Goal: Task Accomplishment & Management: Use online tool/utility

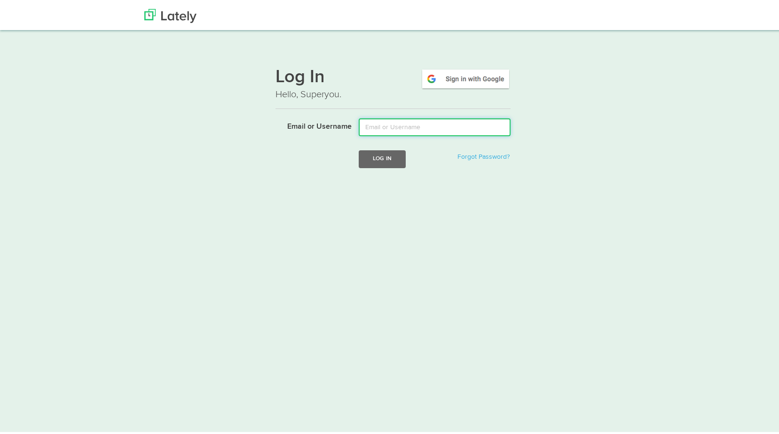
click at [421, 129] on input "Email or Username" at bounding box center [435, 126] width 152 height 18
type input "[PERSON_NAME][EMAIL_ADDRESS][DOMAIN_NAME]"
click at [382, 161] on button "Log In" at bounding box center [382, 157] width 47 height 17
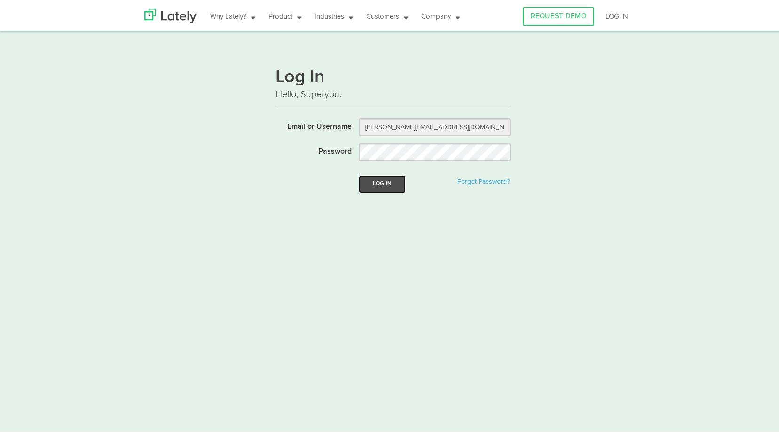
click at [389, 188] on button "Log In" at bounding box center [382, 181] width 47 height 17
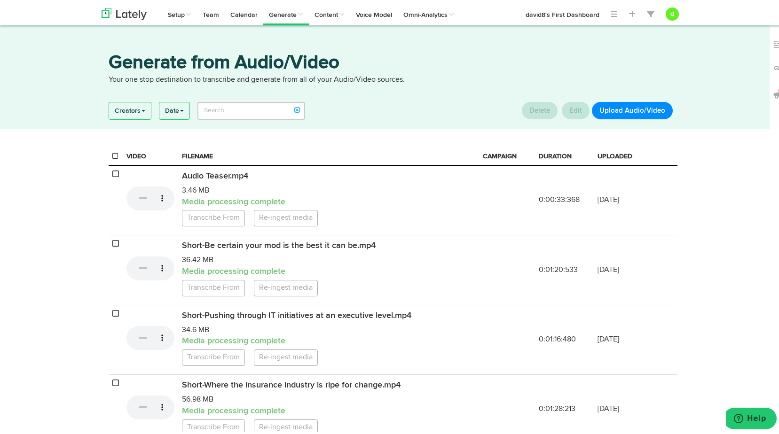
click at [619, 109] on button "Upload Audio/Video" at bounding box center [632, 108] width 81 height 17
click at [653, 108] on button "Upload Audio/Video" at bounding box center [632, 108] width 81 height 17
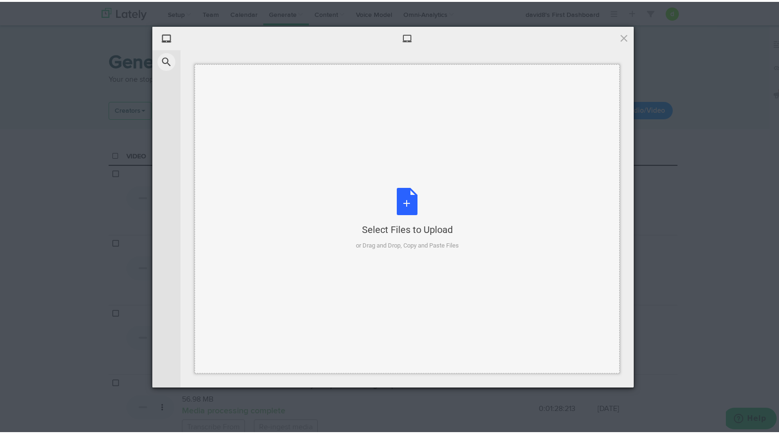
click at [394, 208] on div "Select Files to Upload or Drag and Drop, Copy and Paste Files" at bounding box center [407, 217] width 103 height 63
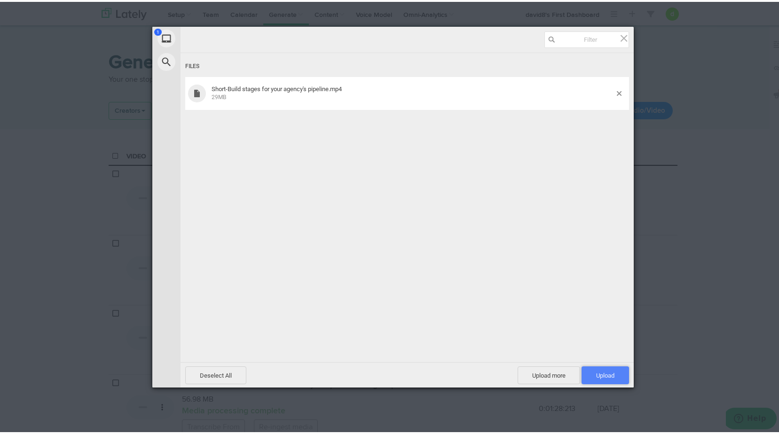
click at [602, 378] on span "Upload 1" at bounding box center [605, 374] width 47 height 18
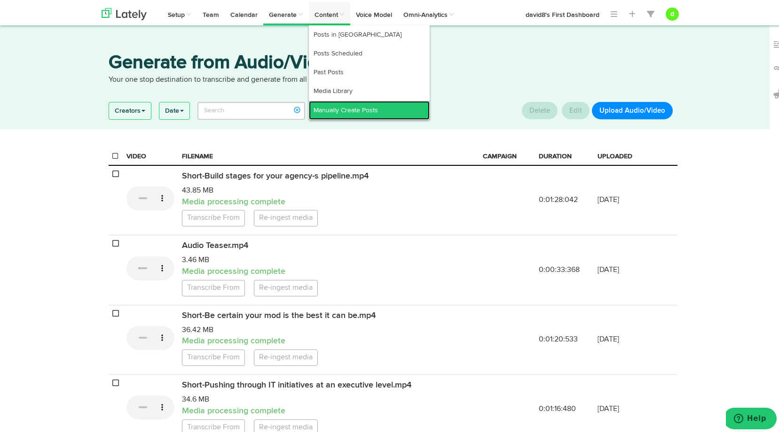
click at [344, 103] on link "Manually Create Posts" at bounding box center [369, 108] width 121 height 19
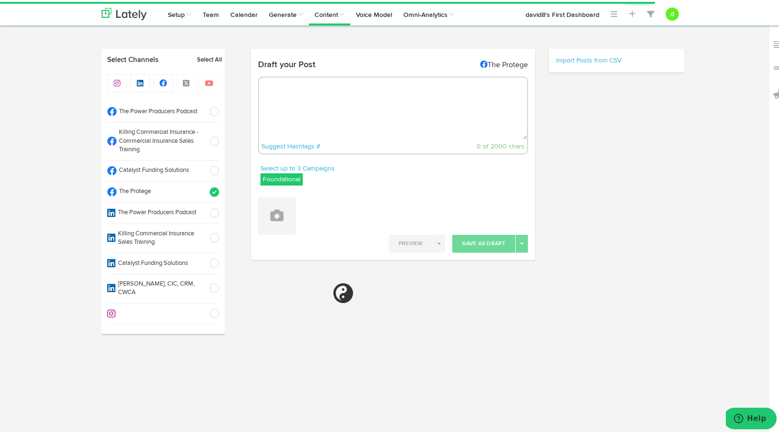
select select "6"
select select "16"
click at [215, 135] on span at bounding box center [212, 139] width 16 height 9
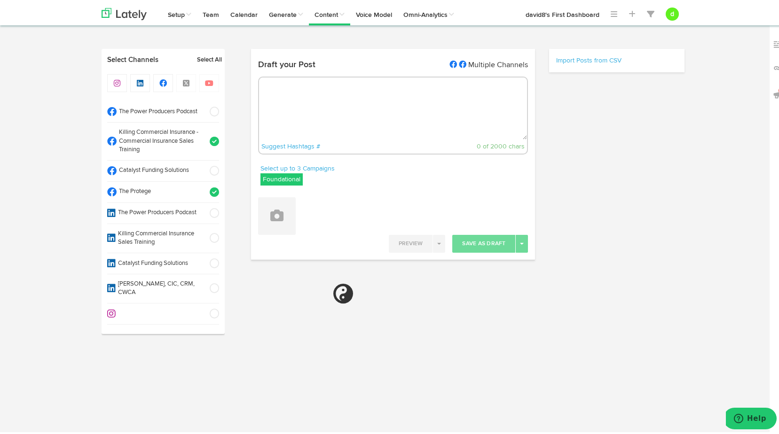
click at [210, 189] on span at bounding box center [212, 190] width 16 height 9
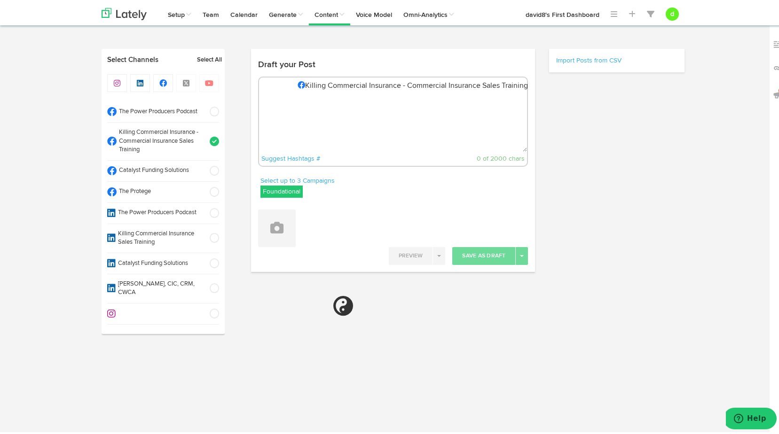
click at [280, 188] on label "Foundational" at bounding box center [281, 190] width 42 height 12
click at [263, 235] on icon at bounding box center [266, 236] width 6 height 7
click at [263, 214] on icon at bounding box center [266, 217] width 6 height 7
click at [449, 194] on div "Select up to 3 Campaigns Vids Blogs Foundational IMPORTED Vids" at bounding box center [393, 187] width 284 height 26
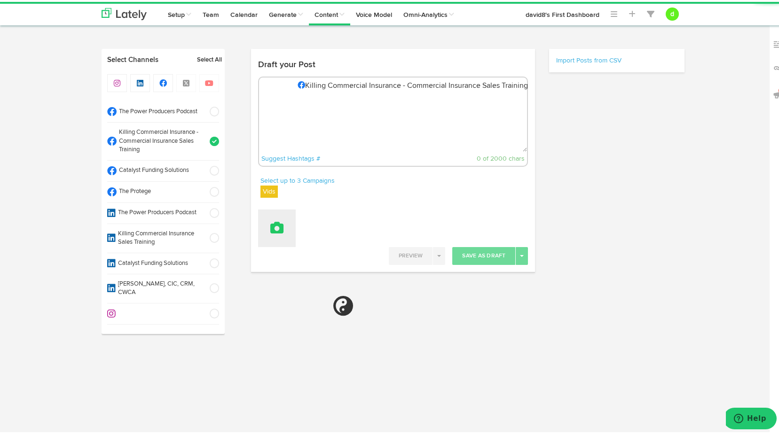
click at [276, 222] on icon at bounding box center [276, 226] width 13 height 13
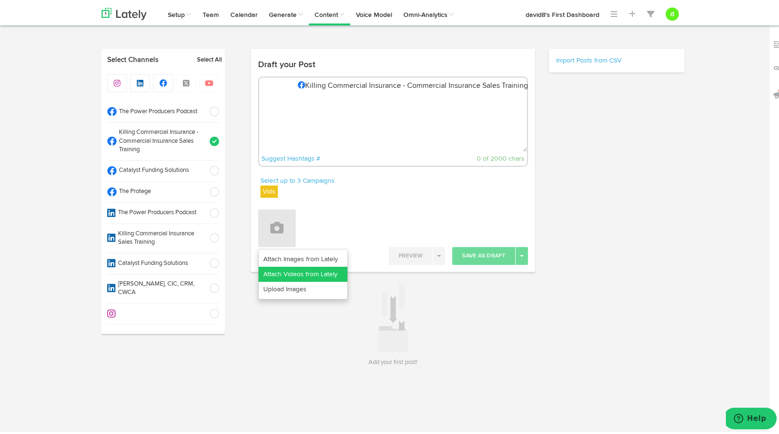
click at [293, 274] on link "Attach Videos from Lately" at bounding box center [303, 272] width 89 height 15
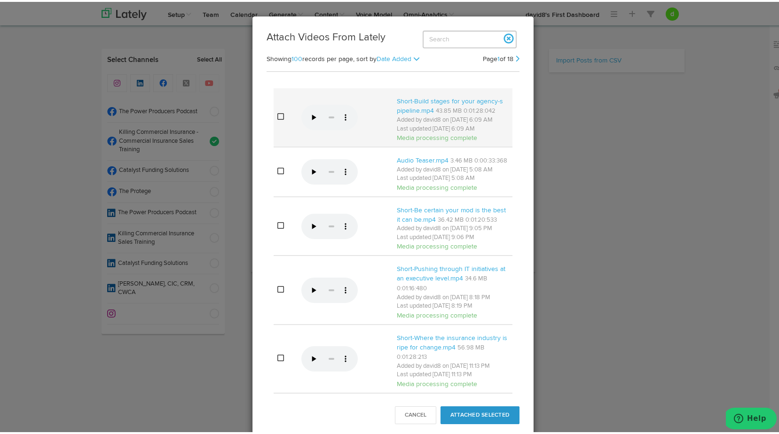
click at [280, 118] on icon at bounding box center [280, 115] width 7 height 8
click at [477, 419] on button "Attached Selected" at bounding box center [480, 414] width 79 height 18
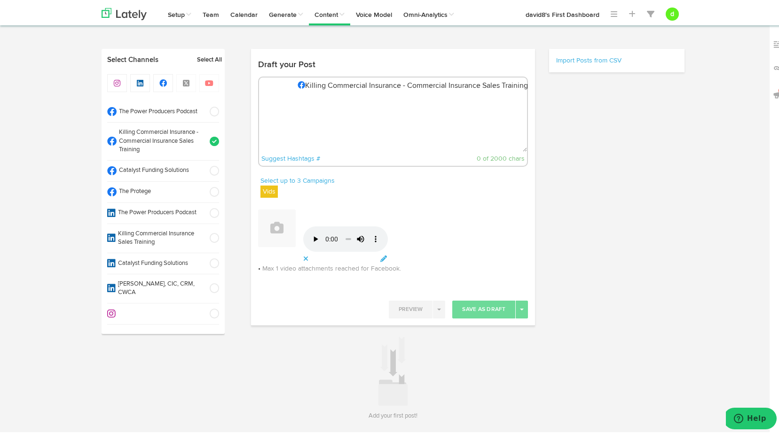
click at [292, 104] on textarea at bounding box center [393, 119] width 268 height 62
paste textarea "Set clear pipeline stages, track your conversions, and keep your daily activity…"
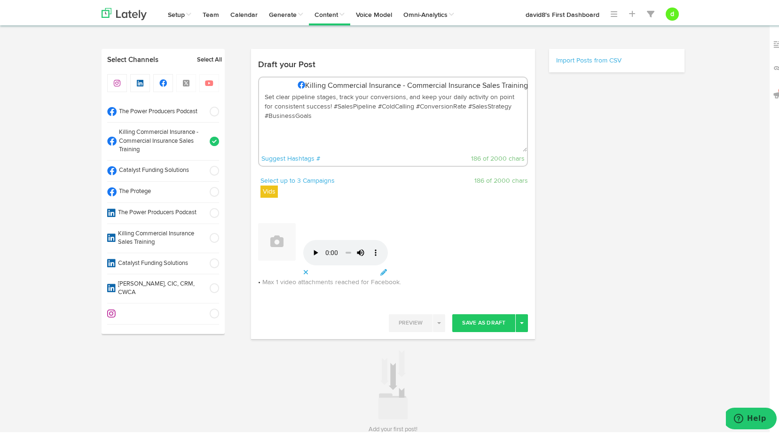
click at [319, 101] on textarea "Set clear pipeline stages, track your conversions, and keep your daily activity…" at bounding box center [393, 119] width 268 height 62
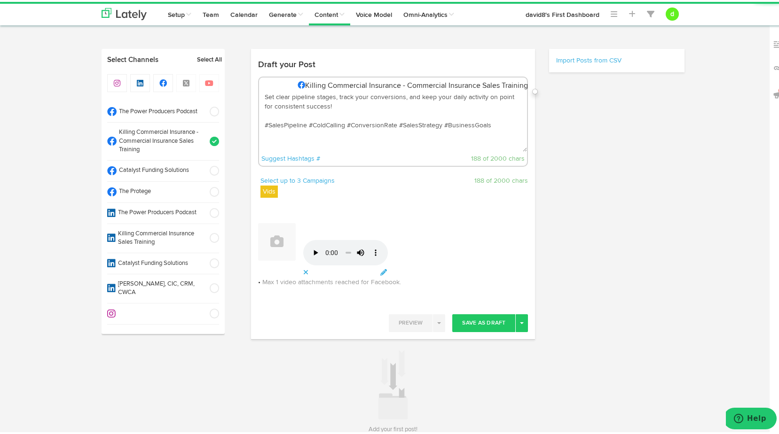
click at [307, 111] on textarea "Set clear pipeline stages, track your conversions, and keep your daily activity…" at bounding box center [393, 119] width 268 height 62
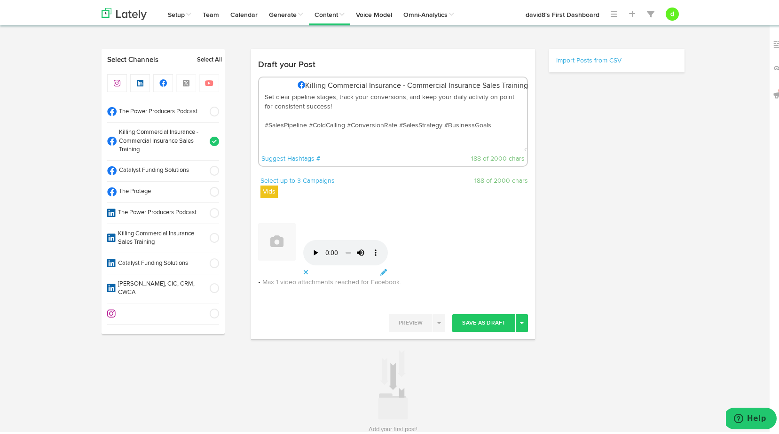
paste textarea "To learn more : https://killingcommercial.com/power-producer-base-camp/"
type textarea "Set clear pipeline stages, track your conversions, and keep your daily activity…"
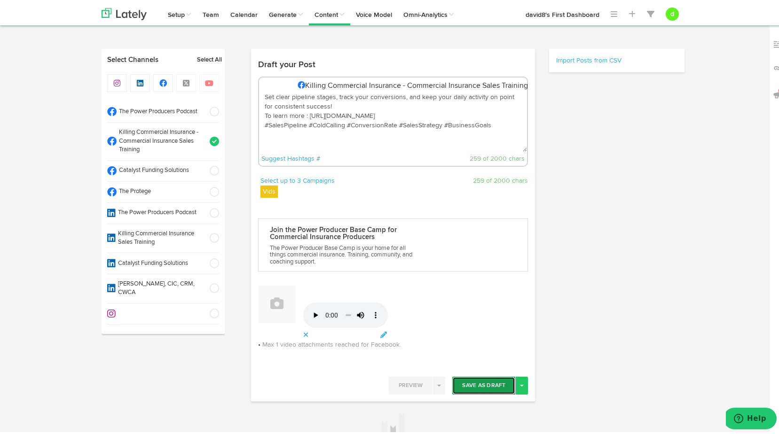
click at [478, 386] on button "Save As Draft" at bounding box center [483, 384] width 63 height 18
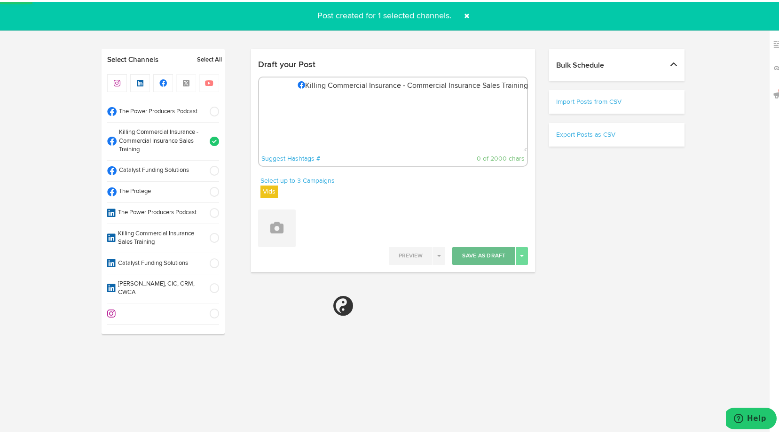
select select "11"
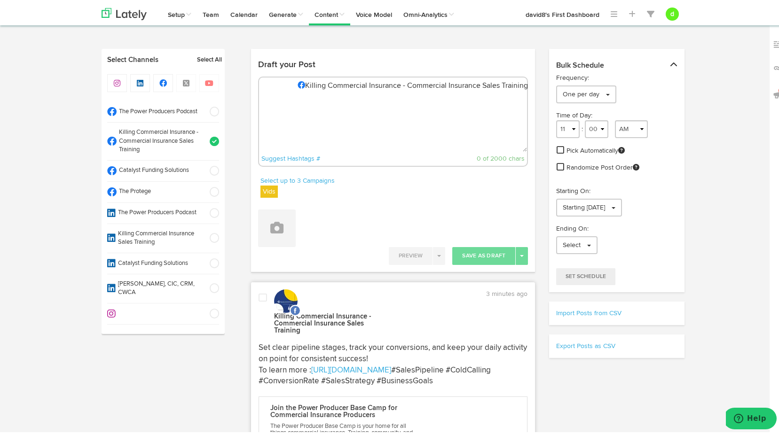
click at [261, 295] on span at bounding box center [263, 295] width 8 height 9
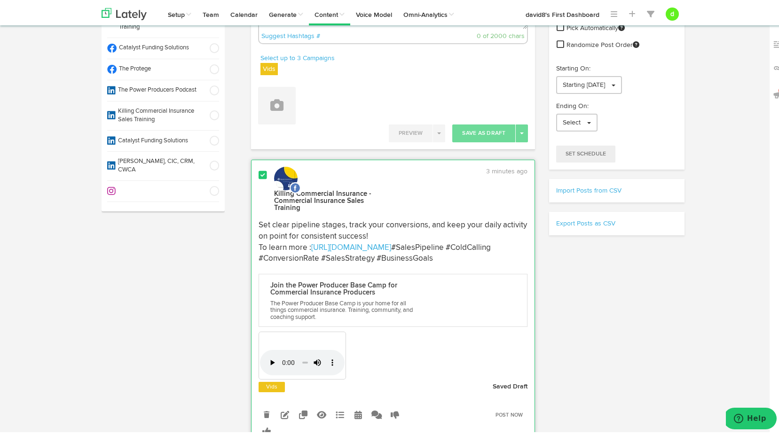
scroll to position [141, 0]
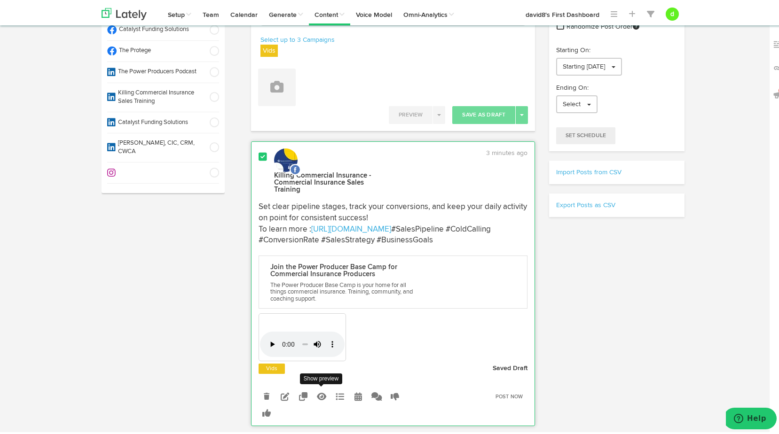
click at [318, 399] on icon at bounding box center [321, 395] width 9 height 8
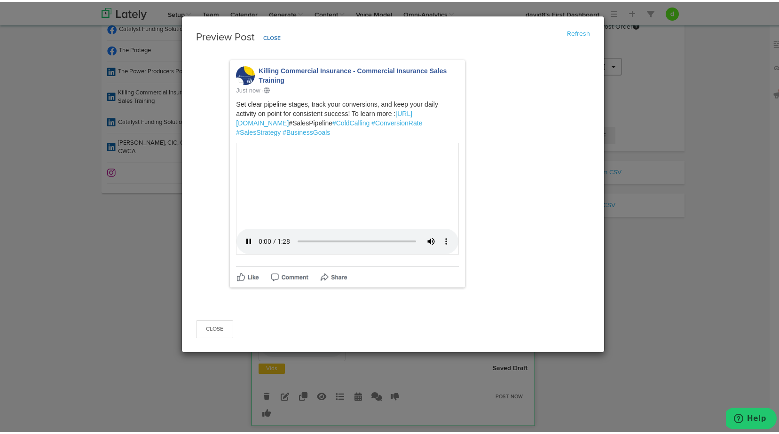
scroll to position [216, 0]
click at [204, 337] on button "Close" at bounding box center [214, 328] width 37 height 18
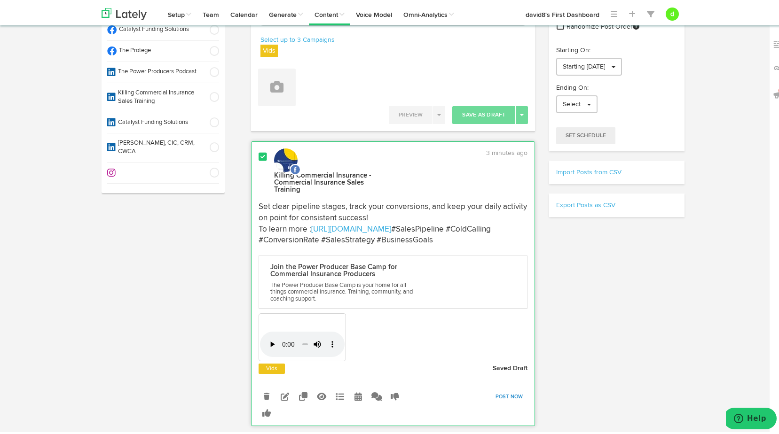
click at [500, 402] on link "Post Now" at bounding box center [509, 395] width 37 height 13
